Goal: Check status: Check status

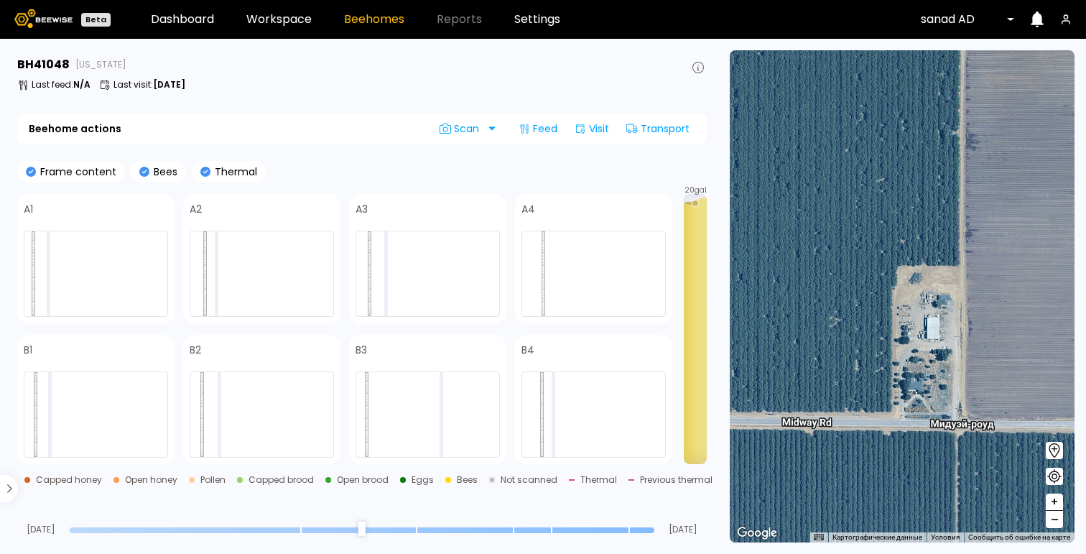
click at [373, 87] on div "Last feed : N/A Last visit : [DATE]" at bounding box center [361, 84] width 689 height 11
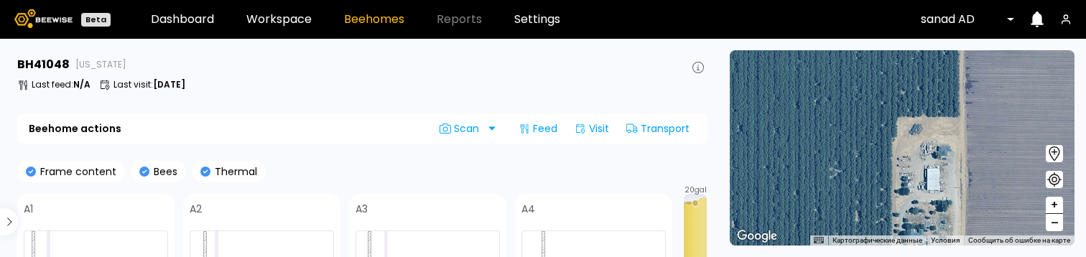
click at [938, 17] on div at bounding box center [961, 19] width 83 height 13
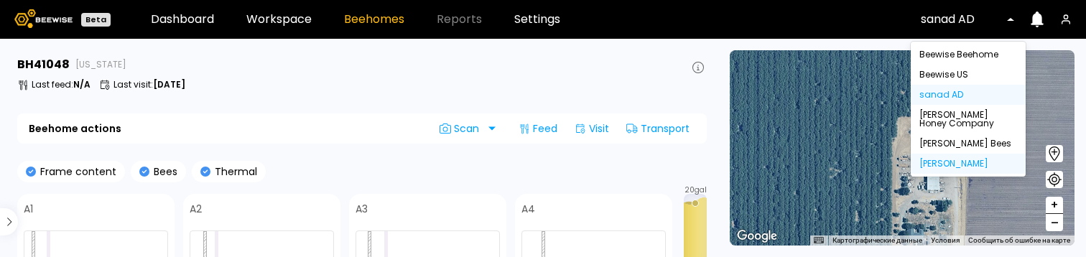
click at [966, 167] on div "Dixon" at bounding box center [968, 163] width 98 height 9
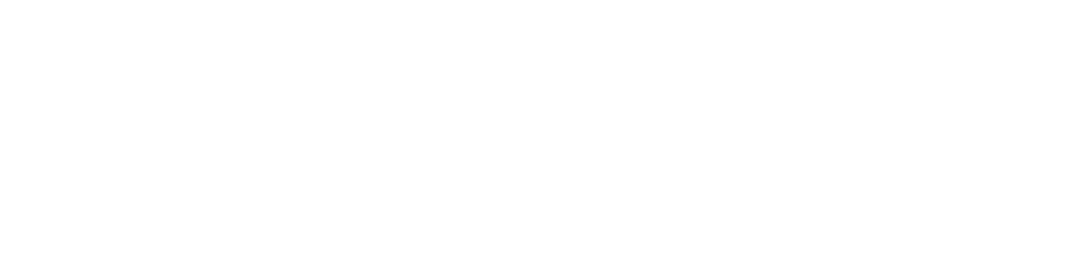
click at [346, 53] on div at bounding box center [543, 128] width 1086 height 257
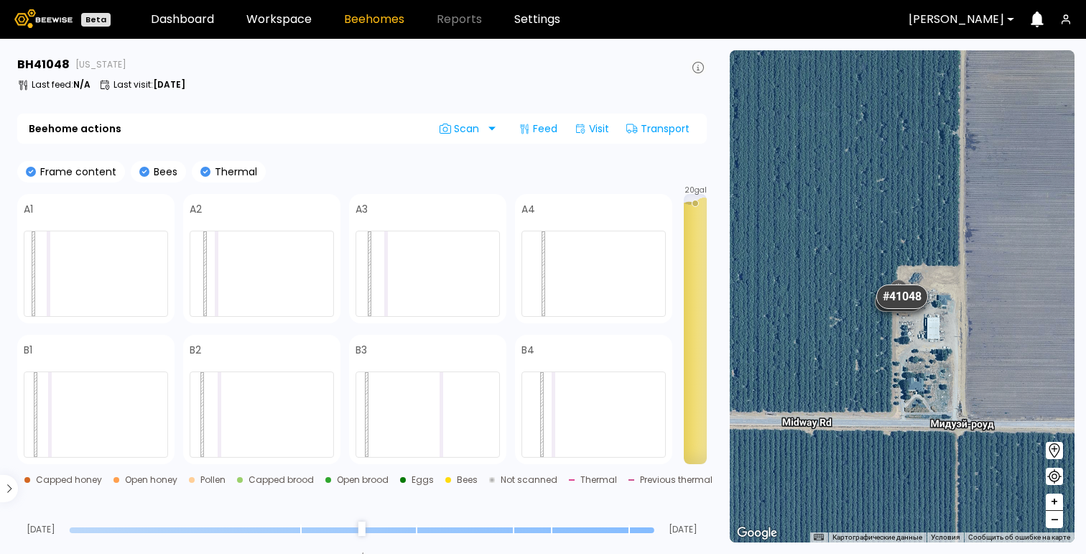
click at [691, 70] on button at bounding box center [697, 67] width 17 height 17
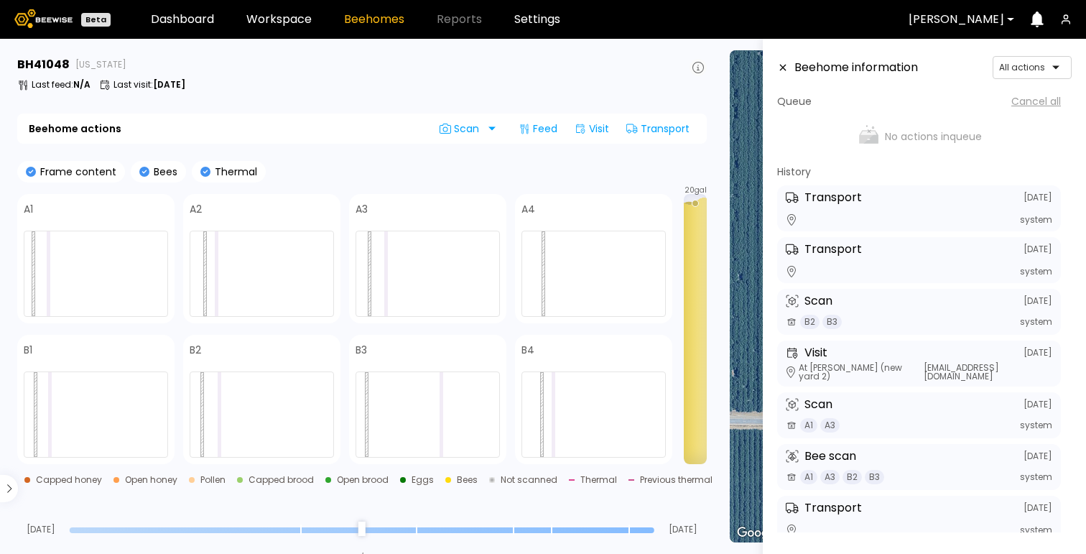
click at [701, 65] on icon at bounding box center [697, 67] width 11 height 11
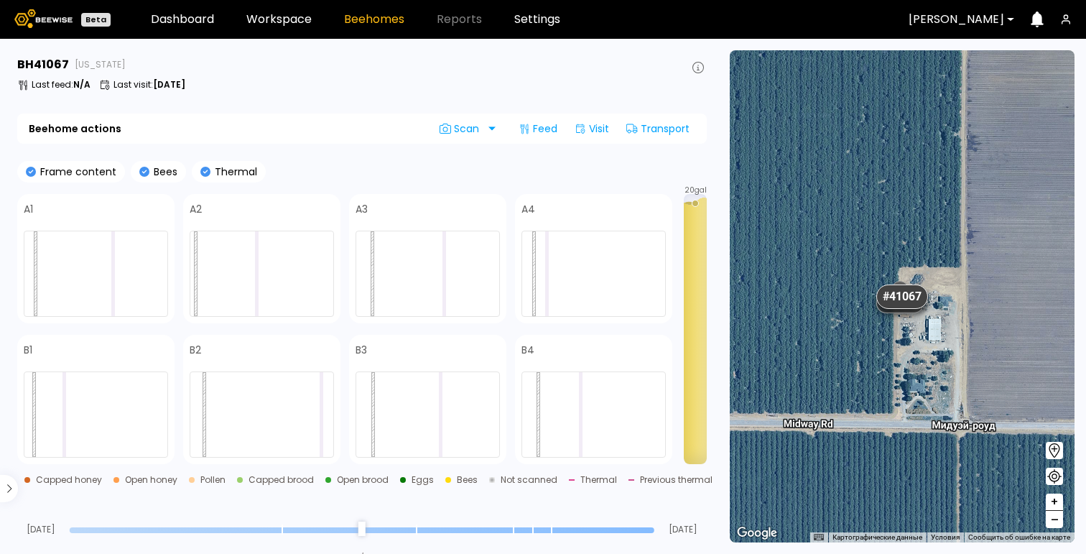
click at [447, 93] on div "BH 41067 California Last feed : N/A Last visit : Aug 05" at bounding box center [361, 76] width 689 height 40
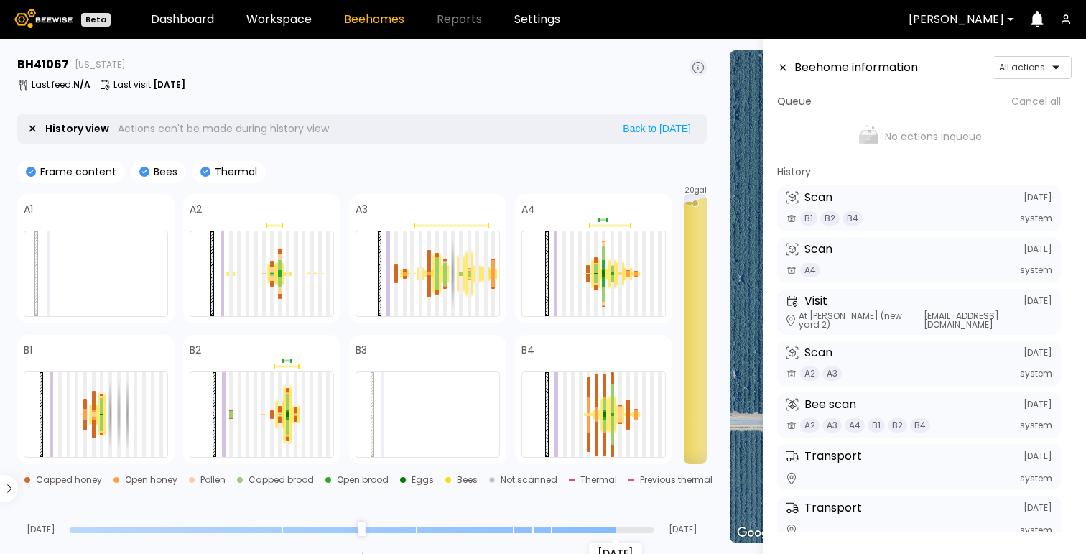
drag, startPoint x: 650, startPoint y: 528, endPoint x: 607, endPoint y: 526, distance: 43.8
click at [607, 527] on input "range" at bounding box center [362, 530] width 584 height 6
click at [620, 345] on span at bounding box center [608, 349] width 114 height 17
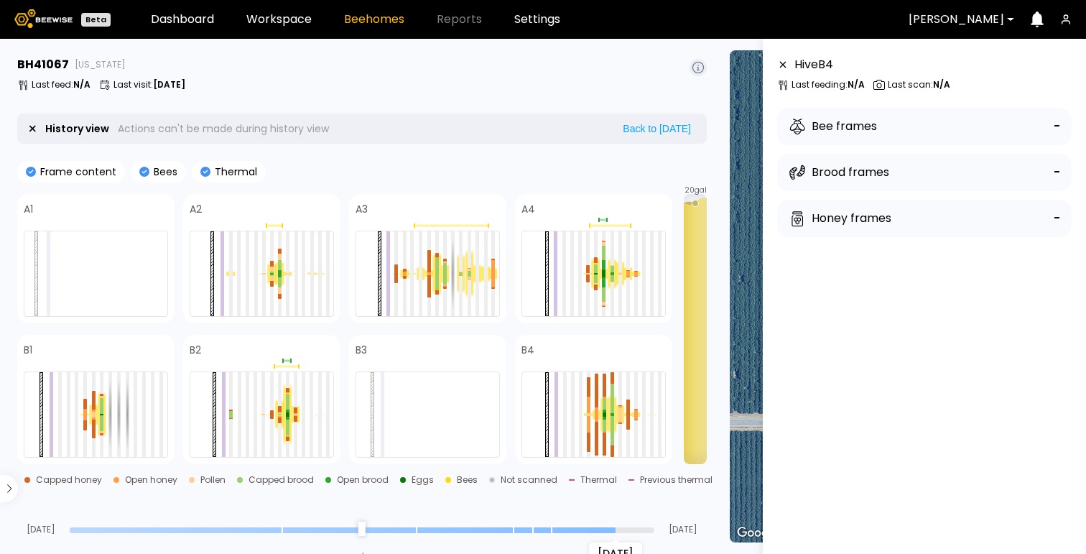
click at [785, 65] on icon at bounding box center [782, 65] width 11 height 10
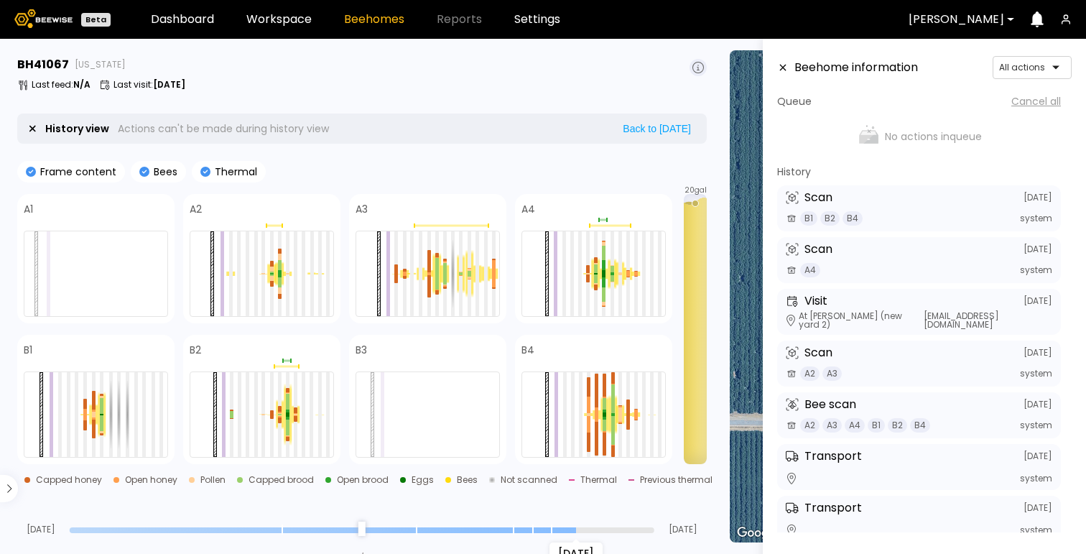
drag, startPoint x: 612, startPoint y: 526, endPoint x: 573, endPoint y: 526, distance: 38.8
type input "*"
click at [573, 527] on input "range" at bounding box center [362, 530] width 584 height 6
click at [1037, 65] on div at bounding box center [1026, 67] width 55 height 13
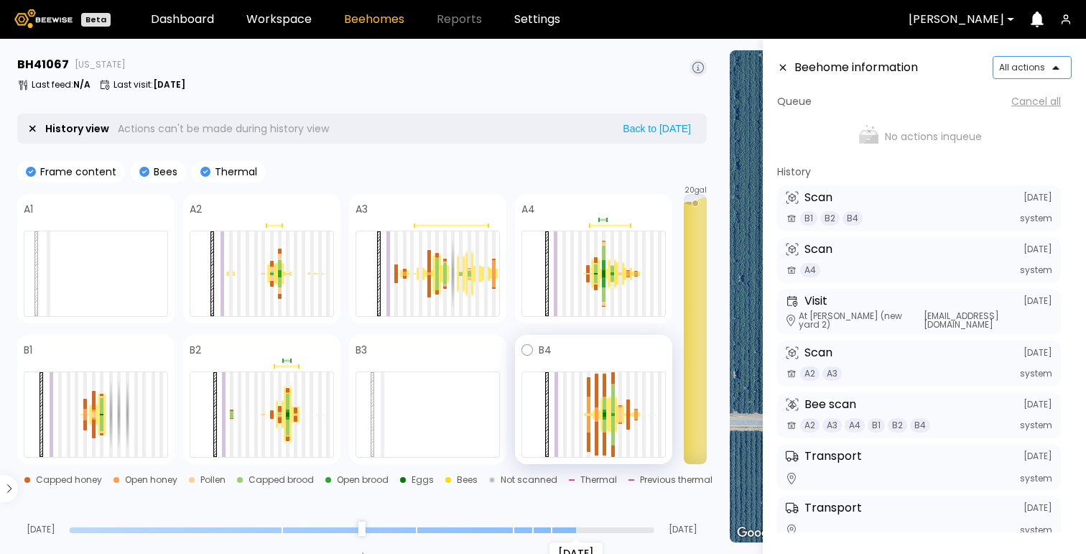
click at [629, 347] on span at bounding box center [608, 349] width 114 height 17
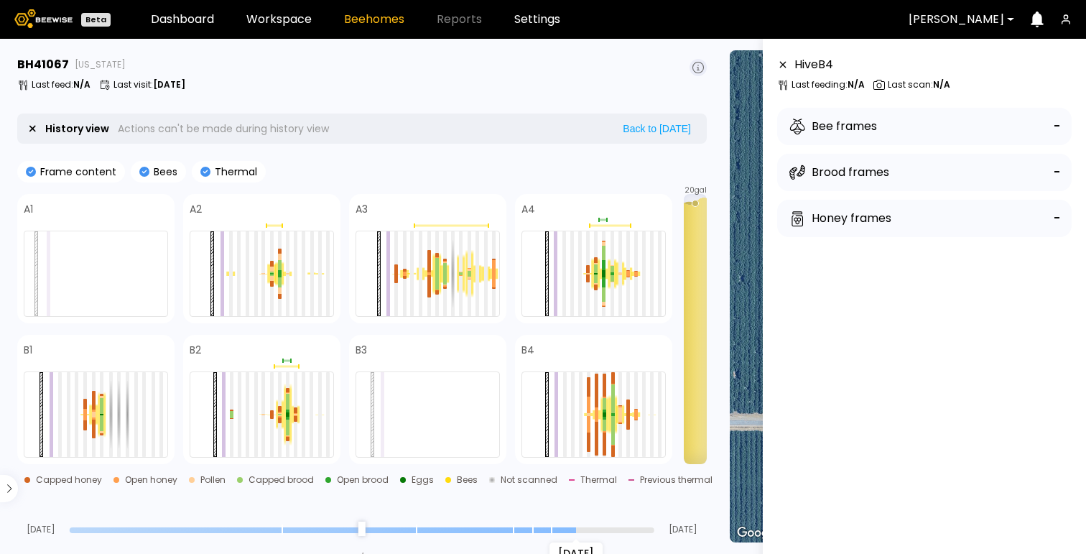
click at [140, 173] on icon at bounding box center [144, 172] width 10 height 10
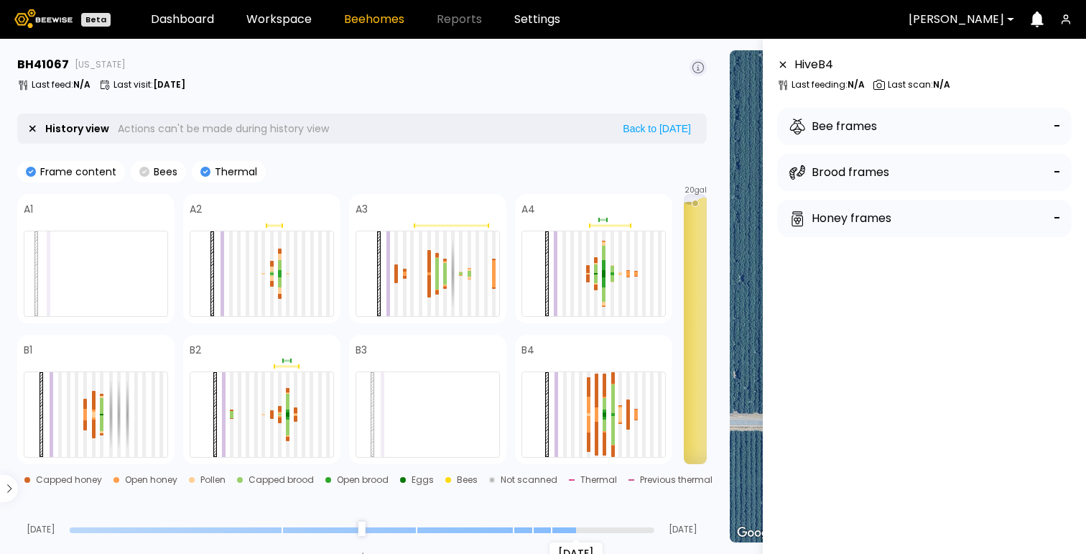
click at [140, 173] on icon at bounding box center [144, 172] width 10 height 10
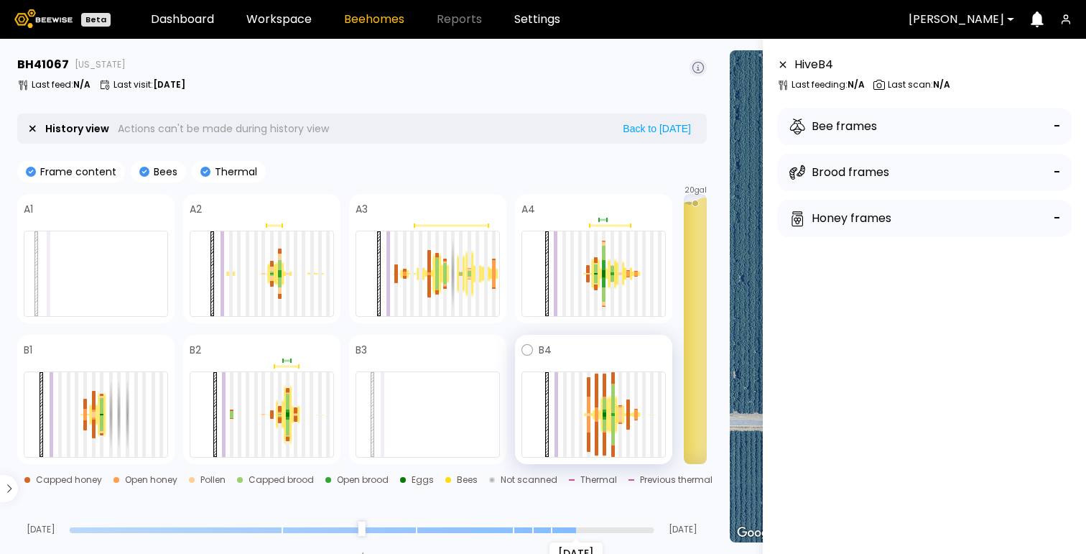
click at [646, 424] on div at bounding box center [593, 414] width 144 height 86
click at [643, 425] on div at bounding box center [644, 414] width 4 height 85
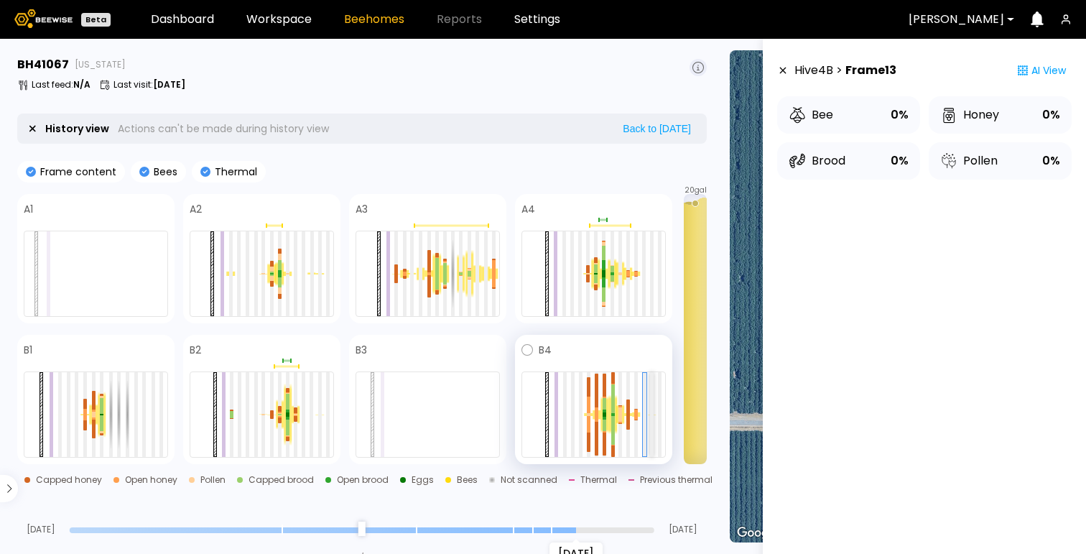
click at [651, 425] on div at bounding box center [652, 414] width 4 height 85
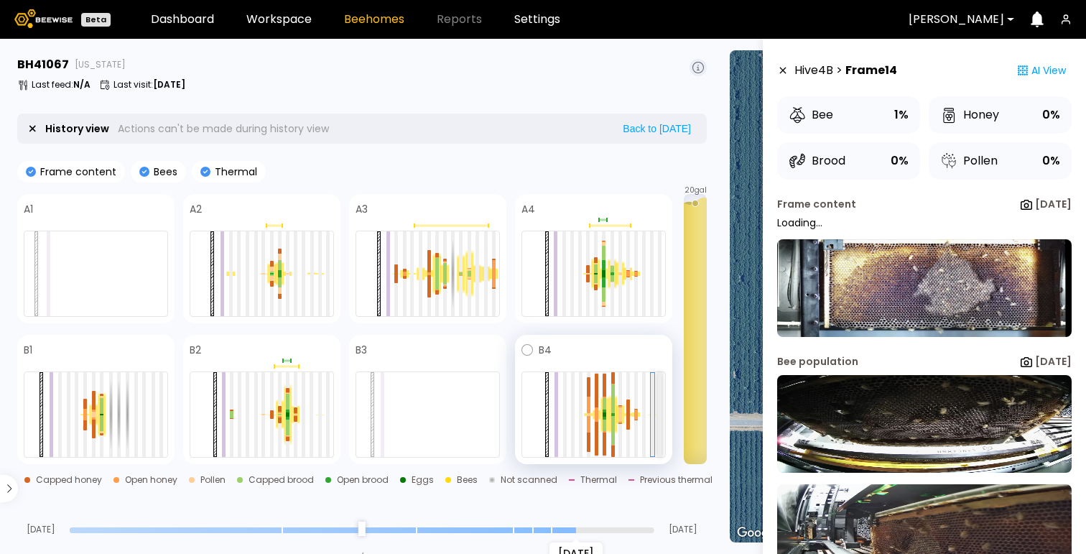
click at [661, 424] on div at bounding box center [660, 414] width 4 height 85
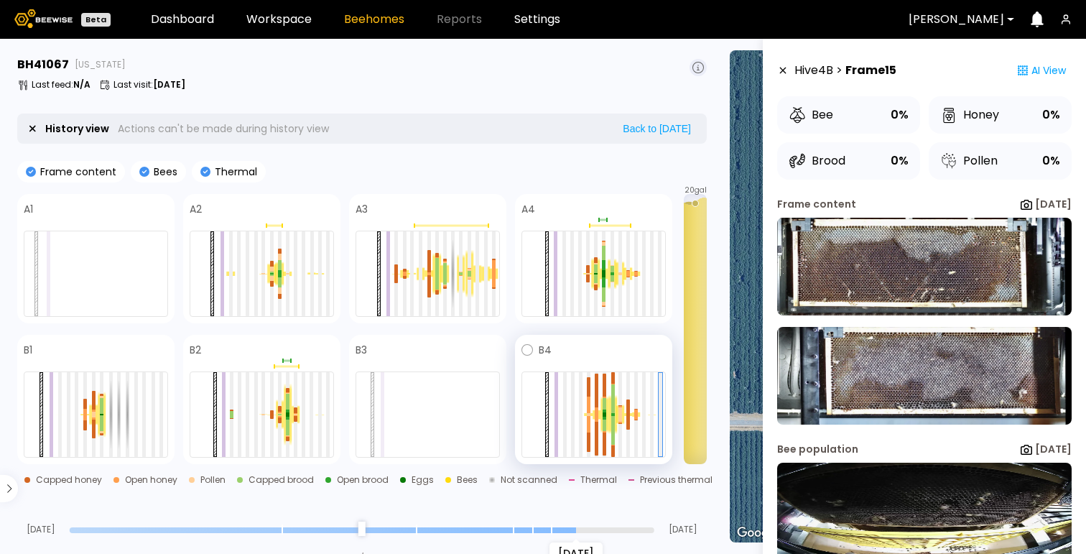
click at [630, 345] on span at bounding box center [608, 349] width 114 height 17
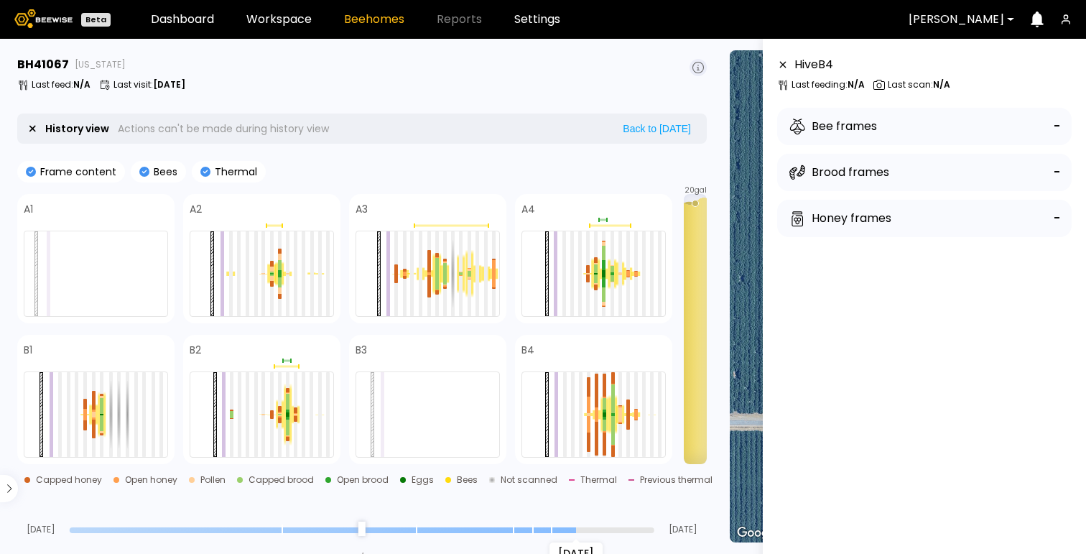
click at [785, 65] on icon at bounding box center [782, 65] width 11 height 10
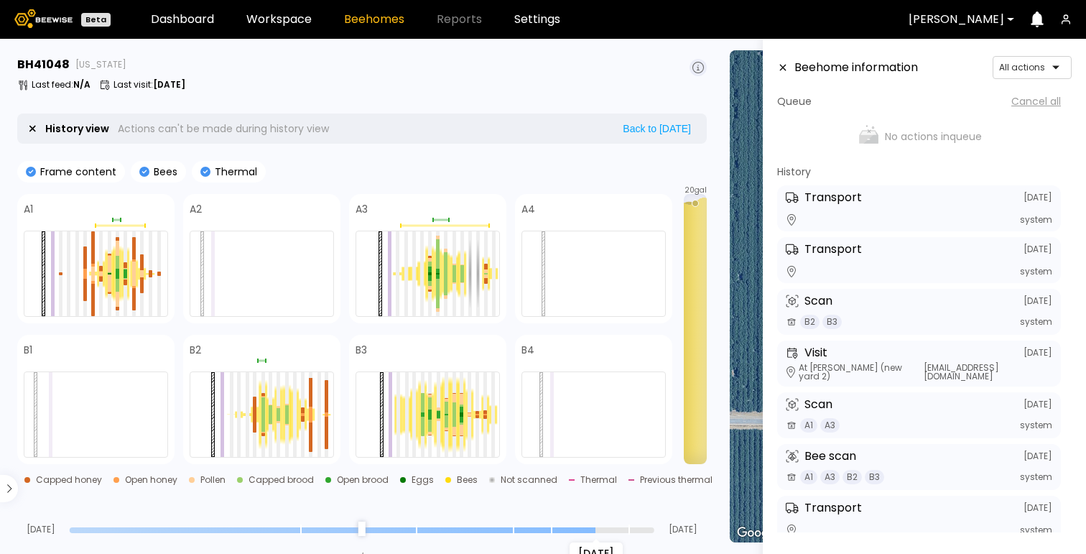
drag, startPoint x: 650, startPoint y: 526, endPoint x: 593, endPoint y: 526, distance: 57.4
click at [593, 527] on input "range" at bounding box center [362, 530] width 584 height 6
click at [465, 351] on span at bounding box center [442, 349] width 116 height 17
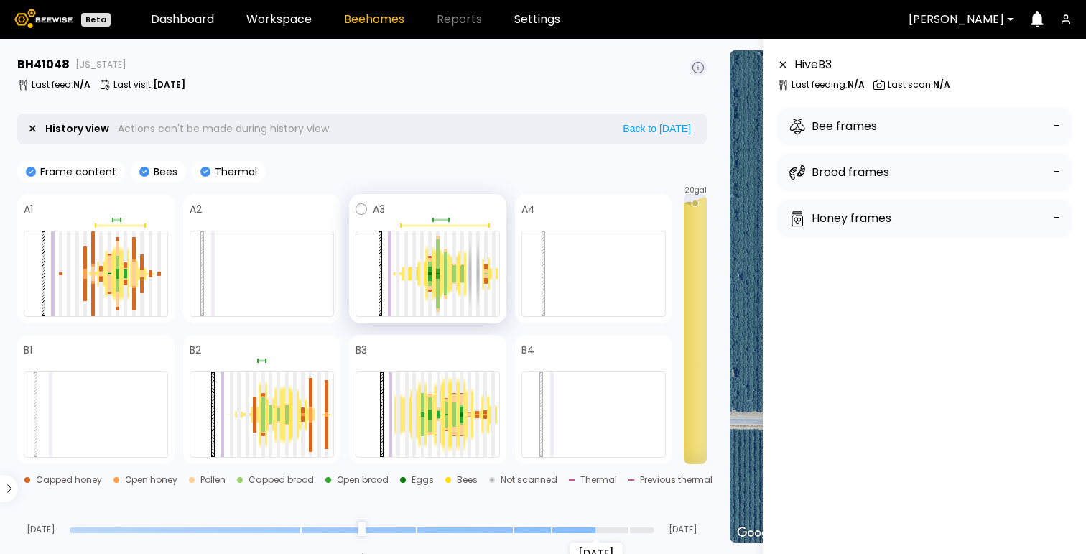
click at [445, 205] on span at bounding box center [442, 208] width 115 height 17
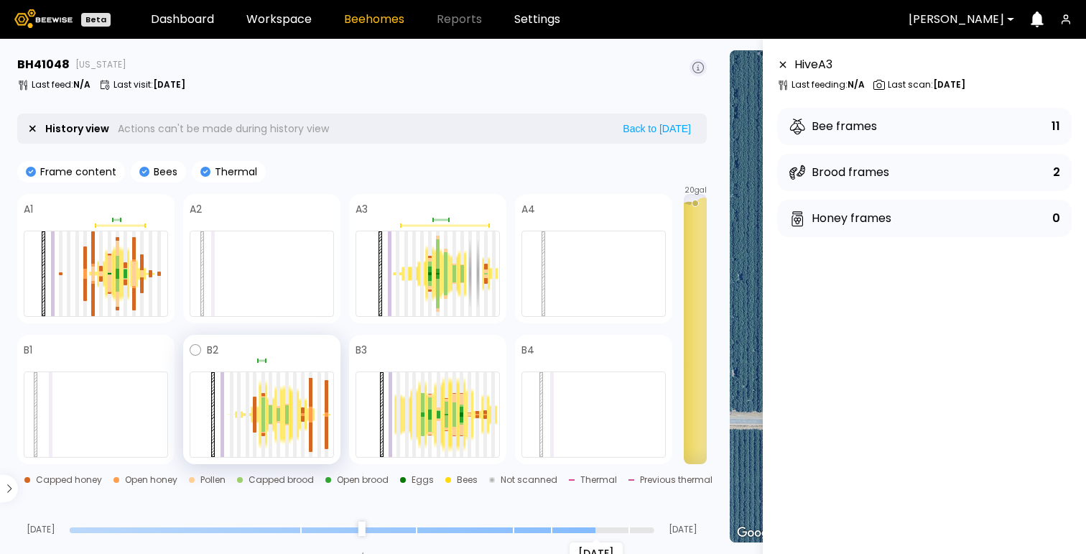
click at [327, 350] on span at bounding box center [276, 349] width 116 height 17
click at [429, 345] on span at bounding box center [442, 349] width 116 height 17
click at [47, 65] on h3 "BH 41048" at bounding box center [43, 64] width 52 height 11
copy h3 "41048"
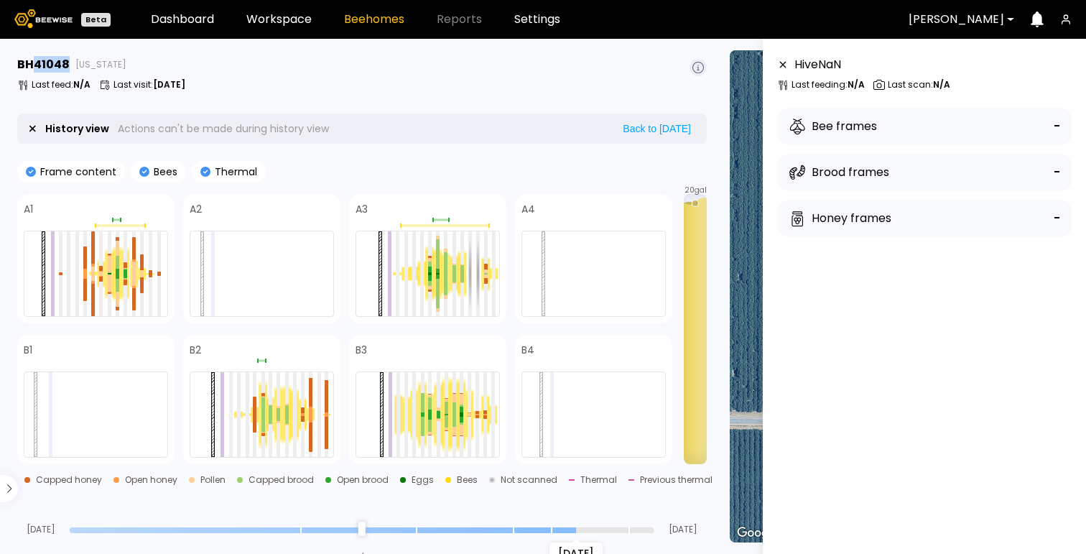
drag, startPoint x: 592, startPoint y: 529, endPoint x: 579, endPoint y: 529, distance: 12.9
click at [579, 529] on input "range" at bounding box center [362, 530] width 584 height 6
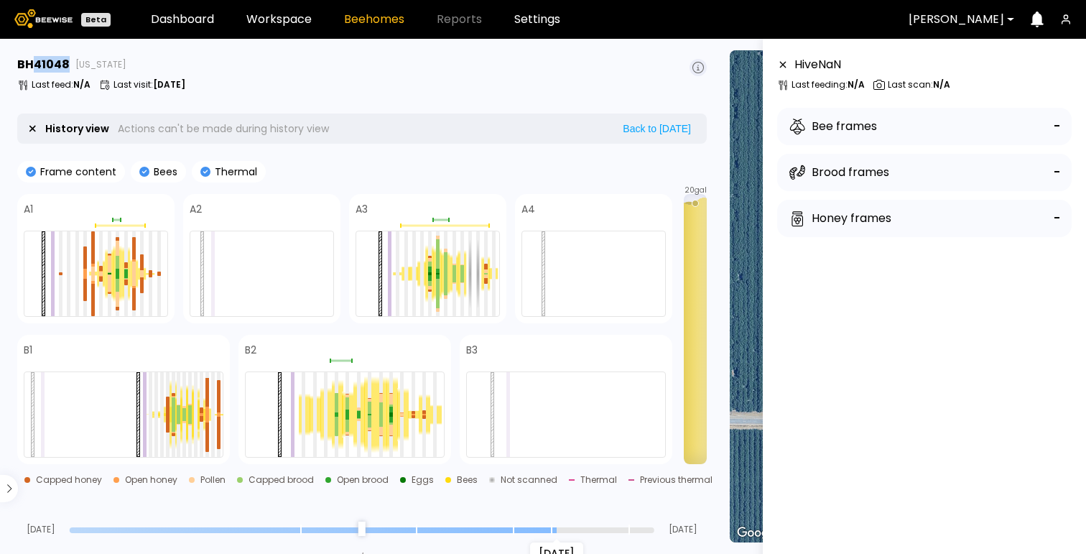
drag, startPoint x: 579, startPoint y: 529, endPoint x: 551, endPoint y: 529, distance: 27.3
click at [551, 529] on input "range" at bounding box center [362, 530] width 584 height 6
click at [528, 173] on div "Frame content Bees Thermal" at bounding box center [361, 172] width 689 height 22
click at [410, 337] on div "B2" at bounding box center [344, 399] width 213 height 129
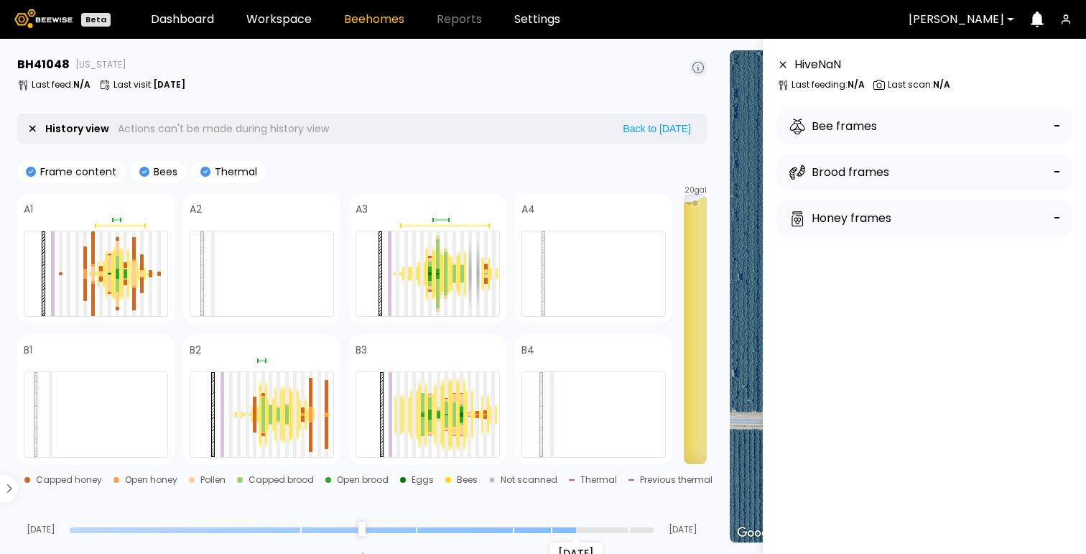
drag, startPoint x: 554, startPoint y: 524, endPoint x: 572, endPoint y: 525, distance: 17.2
click at [572, 527] on input "range" at bounding box center [362, 530] width 584 height 6
click at [431, 350] on span at bounding box center [442, 349] width 116 height 17
click at [288, 341] on span at bounding box center [276, 349] width 116 height 17
click at [480, 210] on span at bounding box center [442, 208] width 115 height 17
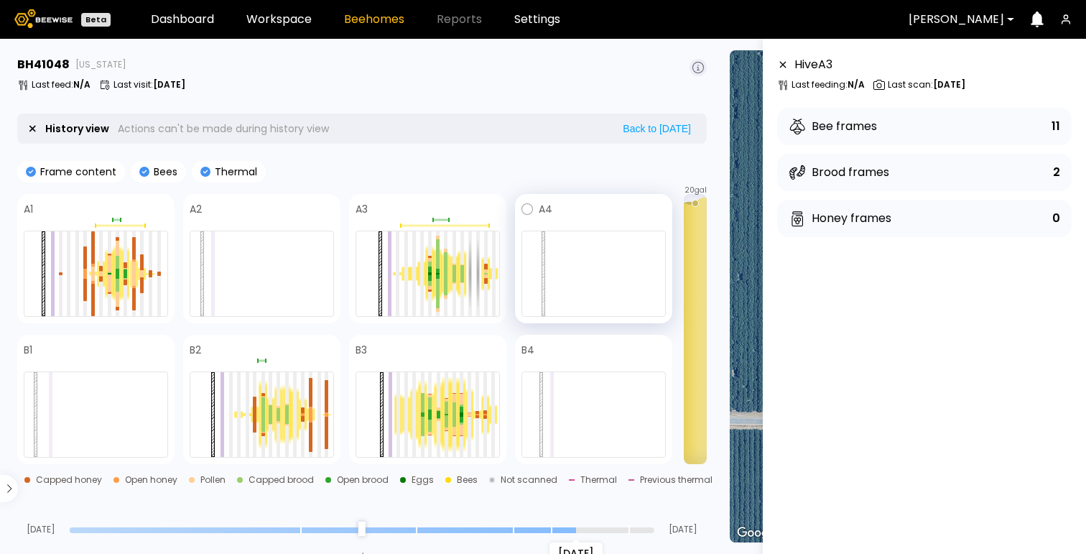
click at [614, 195] on div "A4" at bounding box center [593, 258] width 157 height 129
click at [472, 205] on span at bounding box center [442, 208] width 115 height 17
drag, startPoint x: 573, startPoint y: 529, endPoint x: 589, endPoint y: 529, distance: 16.5
click at [589, 529] on input "range" at bounding box center [362, 530] width 584 height 6
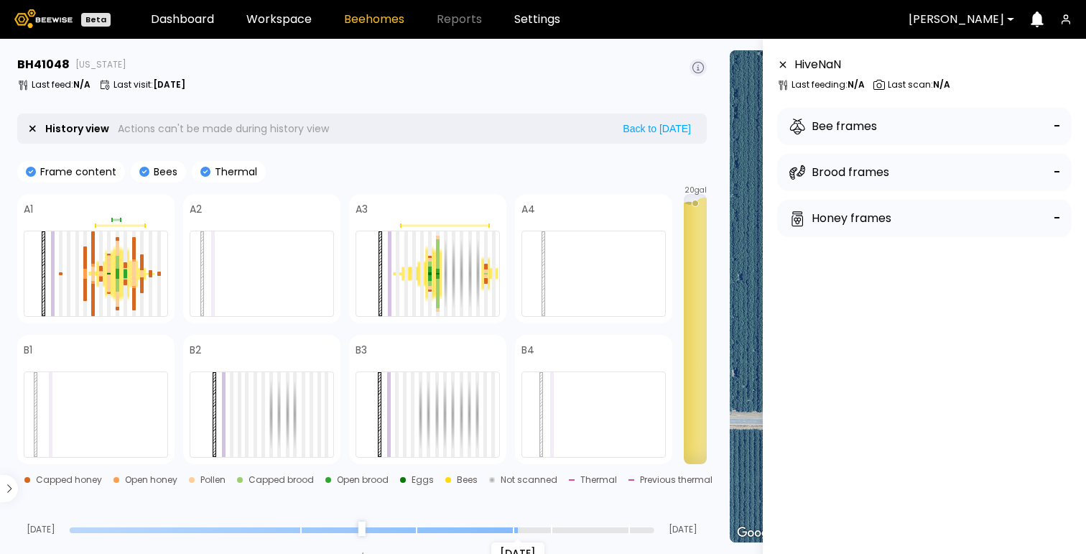
drag, startPoint x: 589, startPoint y: 529, endPoint x: 510, endPoint y: 527, distance: 79.0
click at [510, 527] on input "range" at bounding box center [362, 530] width 584 height 6
click at [411, 352] on span at bounding box center [442, 349] width 116 height 17
click at [546, 523] on div "[DATE] Aug [DATE]" at bounding box center [361, 514] width 689 height 39
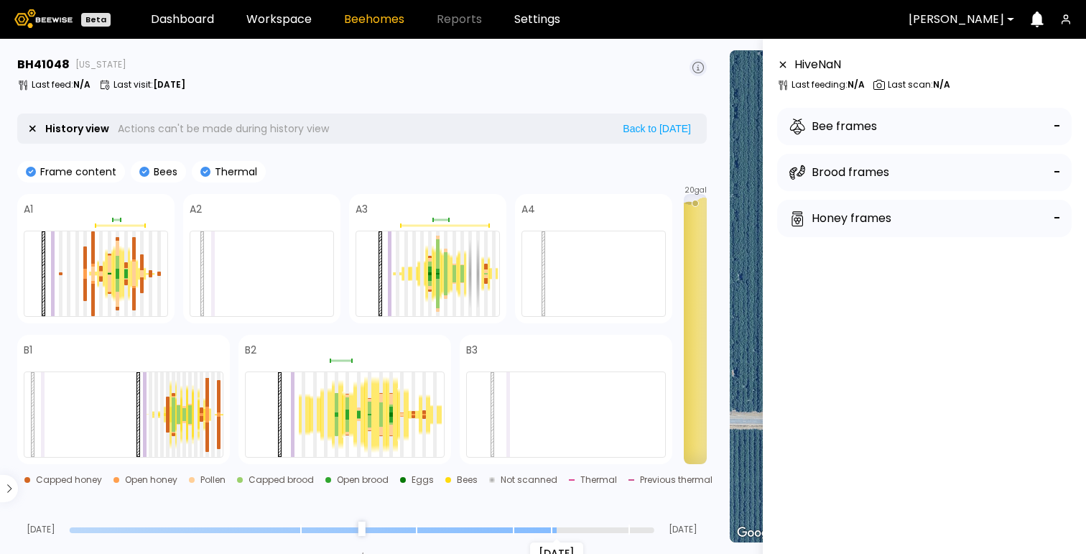
click at [554, 531] on input "range" at bounding box center [362, 530] width 584 height 6
click at [572, 526] on div "[DATE]" at bounding box center [362, 529] width 584 height 10
click at [401, 342] on span at bounding box center [359, 349] width 171 height 17
click at [575, 528] on input "range" at bounding box center [362, 530] width 584 height 6
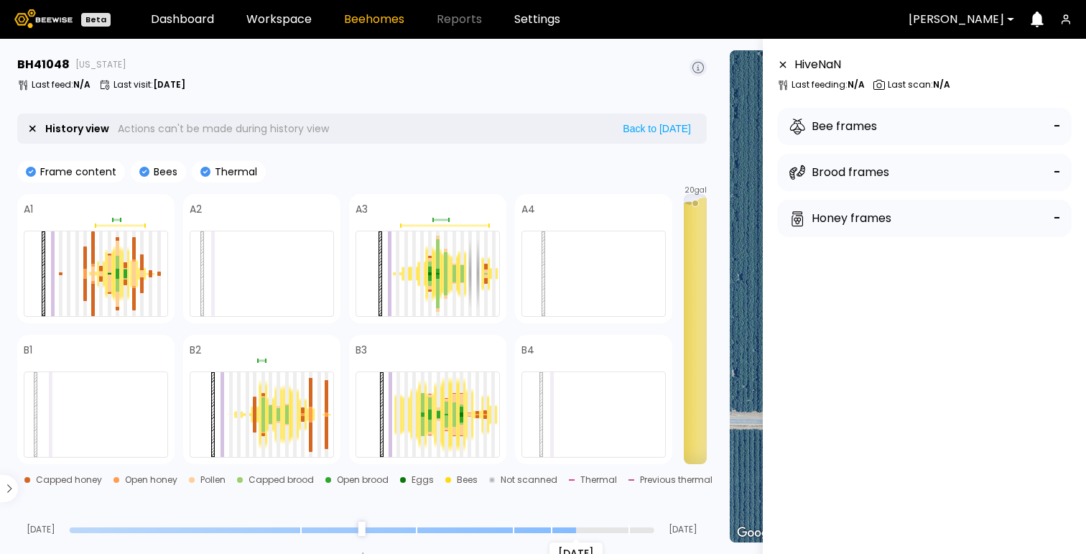
click at [589, 525] on div "[DATE]" at bounding box center [362, 529] width 584 height 10
click at [587, 531] on input "range" at bounding box center [362, 530] width 584 height 6
click at [439, 345] on span at bounding box center [442, 349] width 116 height 17
click at [281, 341] on span at bounding box center [276, 349] width 116 height 17
click at [436, 202] on span at bounding box center [442, 208] width 115 height 17
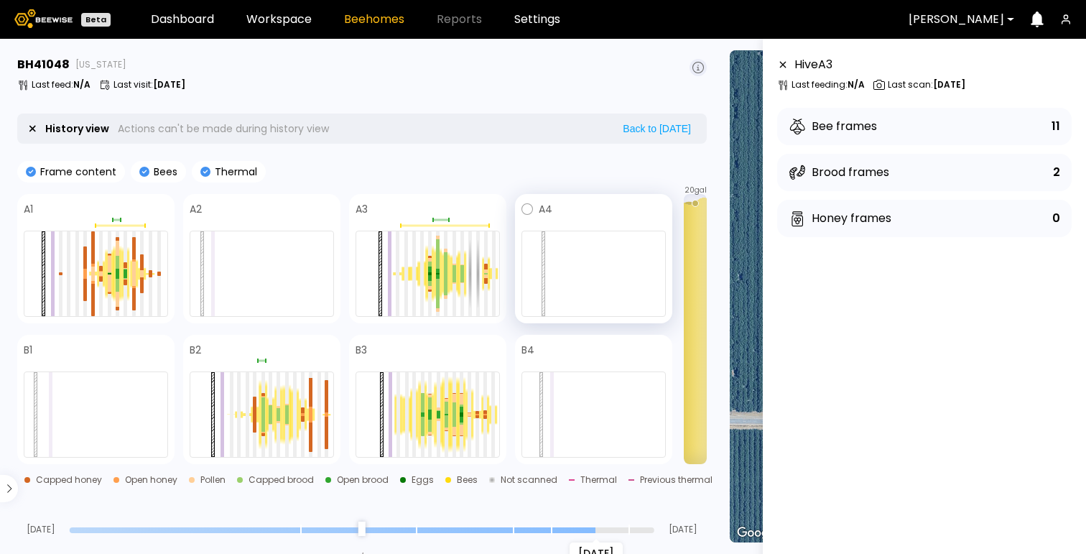
click at [577, 207] on span at bounding box center [608, 208] width 113 height 17
click at [586, 355] on span at bounding box center [608, 349] width 114 height 17
click at [273, 347] on span at bounding box center [276, 349] width 116 height 17
click at [428, 198] on div "A3" at bounding box center [427, 258] width 157 height 129
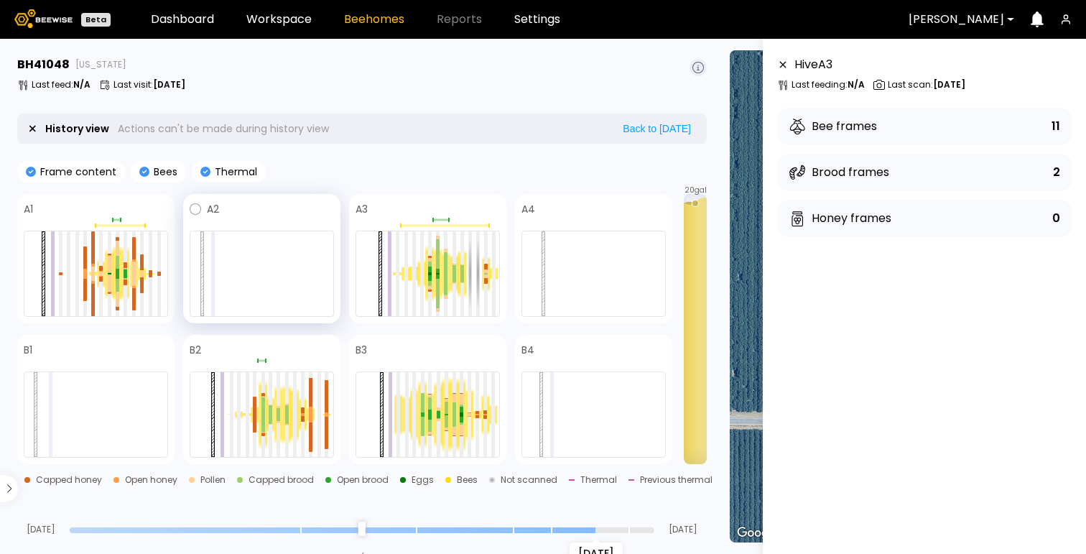
click at [203, 203] on div "A2" at bounding box center [262, 208] width 144 height 17
click at [132, 203] on span at bounding box center [109, 208] width 118 height 17
click at [132, 328] on div "A1 A2 A3 A4 B1 B2 B3 B4" at bounding box center [344, 329] width 655 height 270
click at [134, 348] on span at bounding box center [109, 349] width 118 height 17
click at [292, 352] on span at bounding box center [276, 349] width 116 height 17
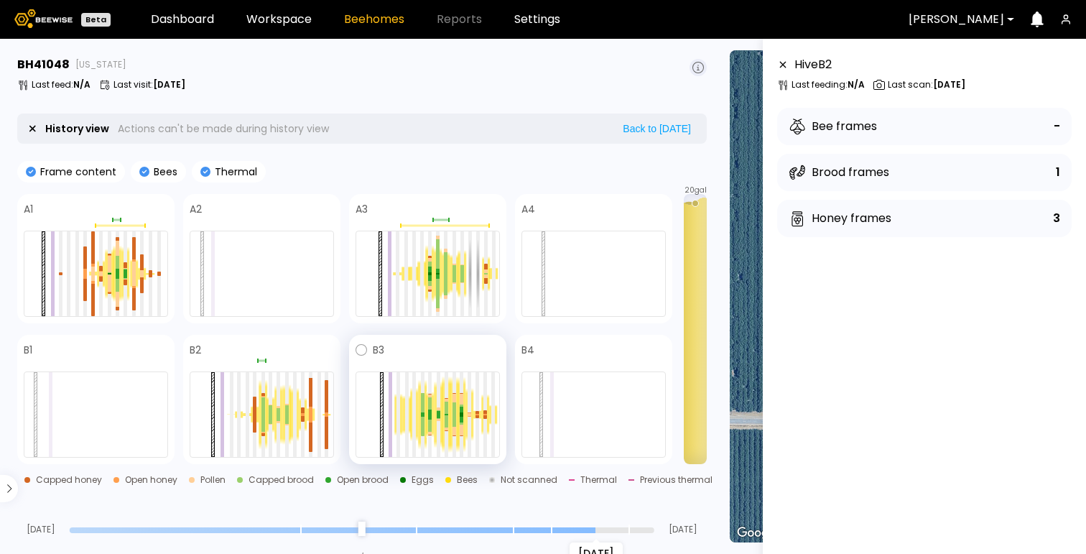
click at [451, 353] on span at bounding box center [442, 349] width 116 height 17
click at [614, 343] on span at bounding box center [608, 349] width 114 height 17
type input "*"
click at [558, 531] on input "range" at bounding box center [362, 530] width 584 height 6
